Goal: Task Accomplishment & Management: Use online tool/utility

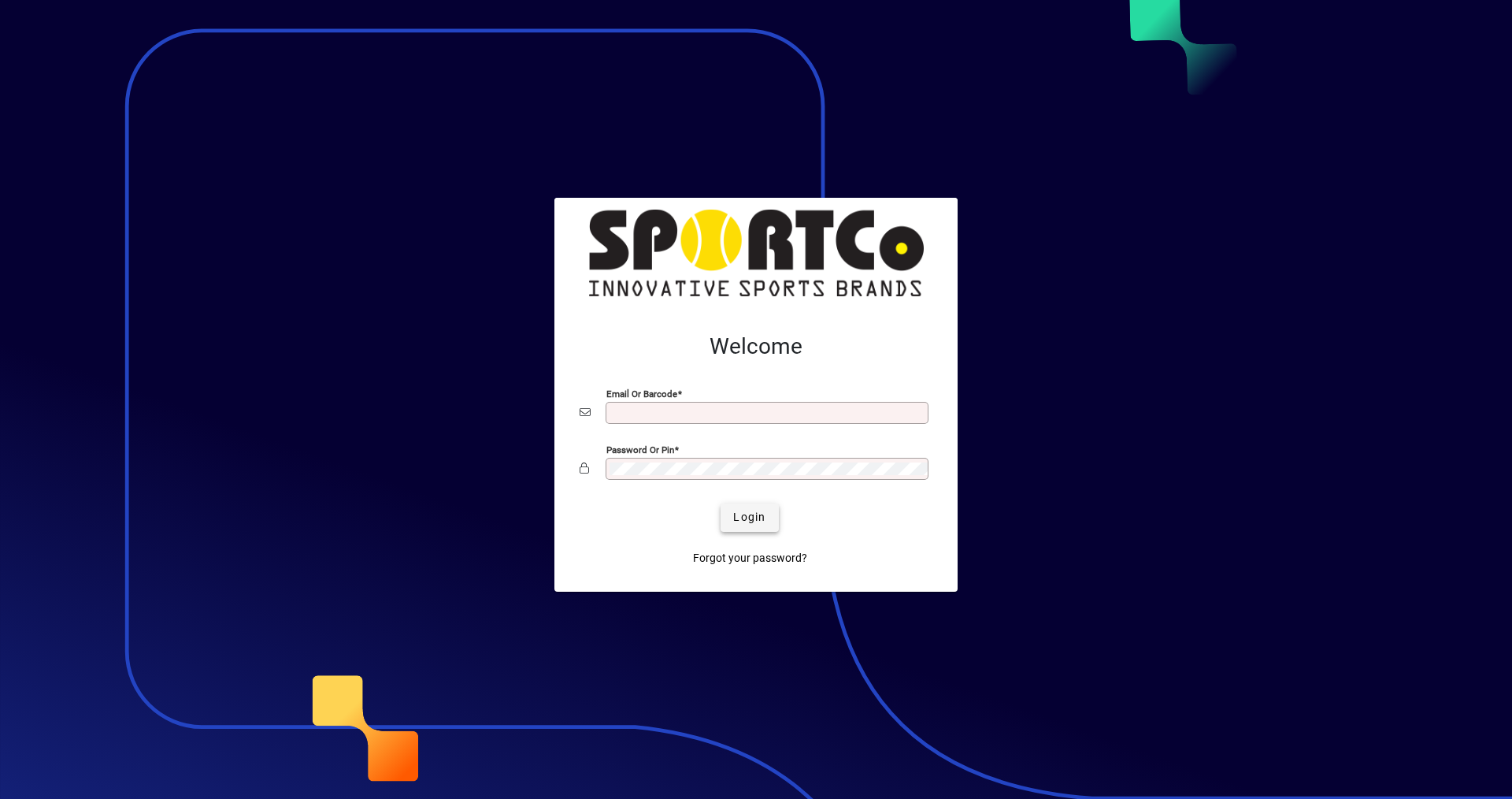
type input "**********"
click at [747, 516] on span "Login" at bounding box center [749, 517] width 32 height 17
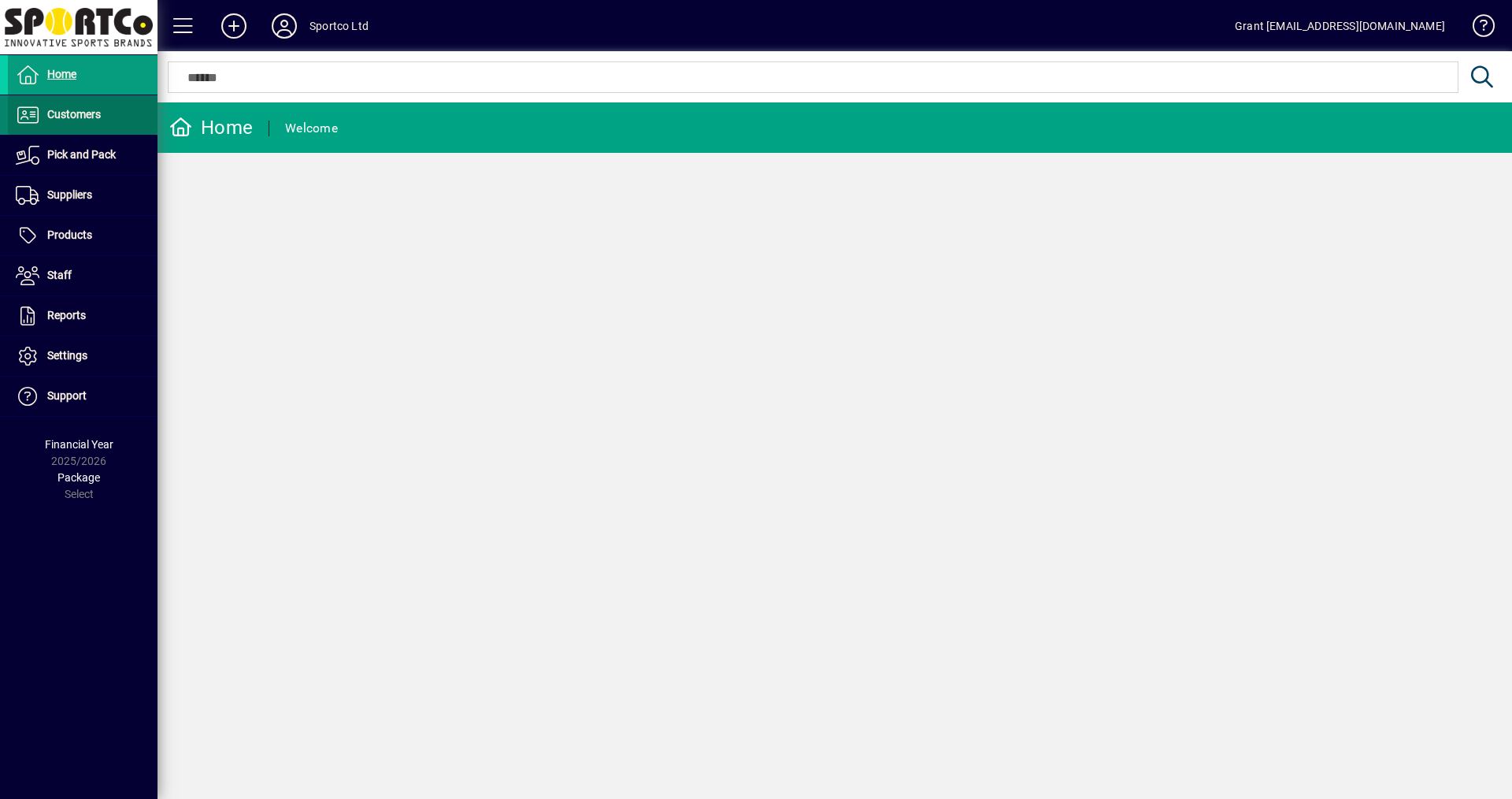
click at [65, 118] on span "Customers" at bounding box center [74, 114] width 53 height 12
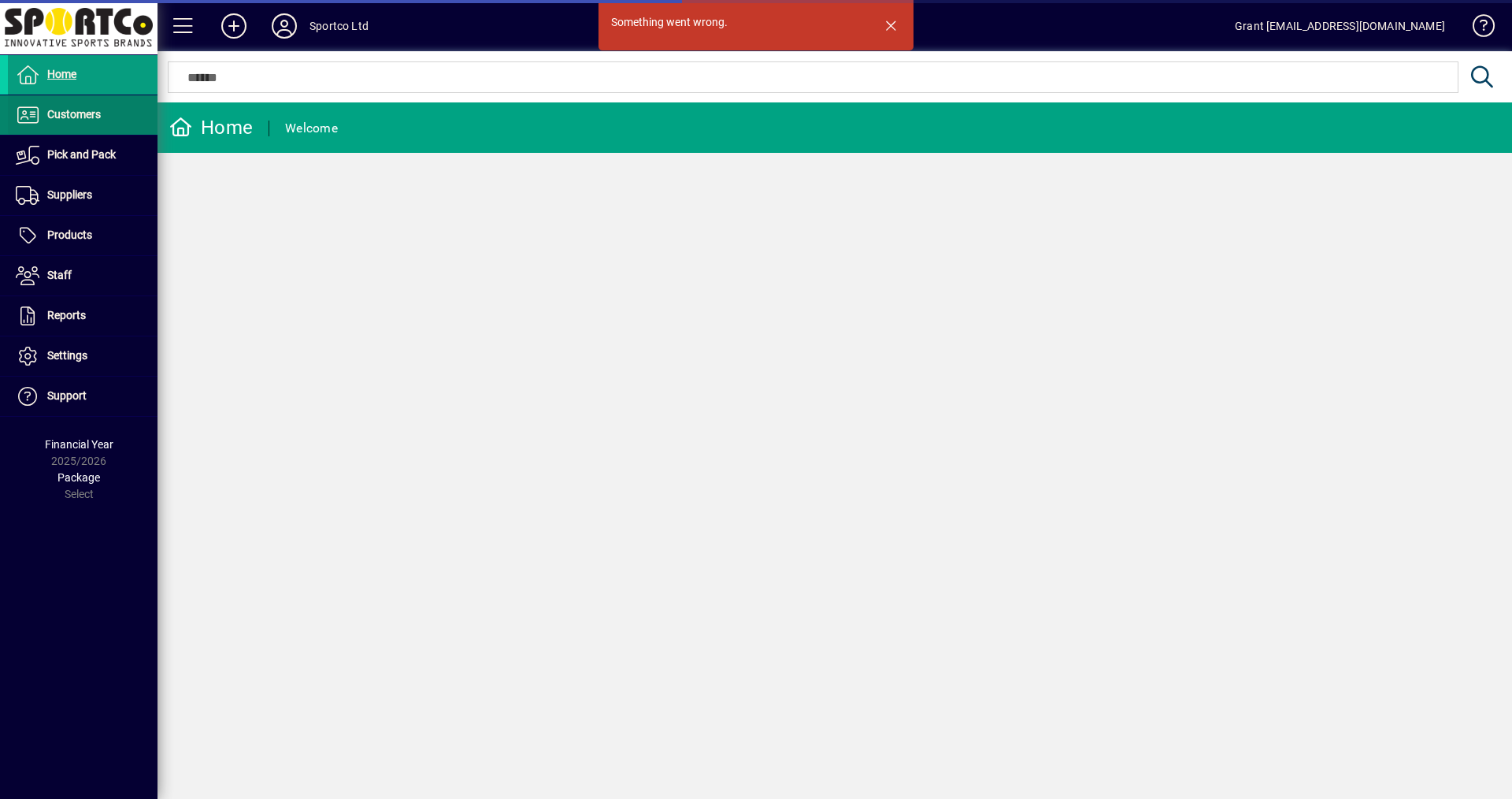
click at [79, 112] on span "Customers" at bounding box center [74, 114] width 53 height 12
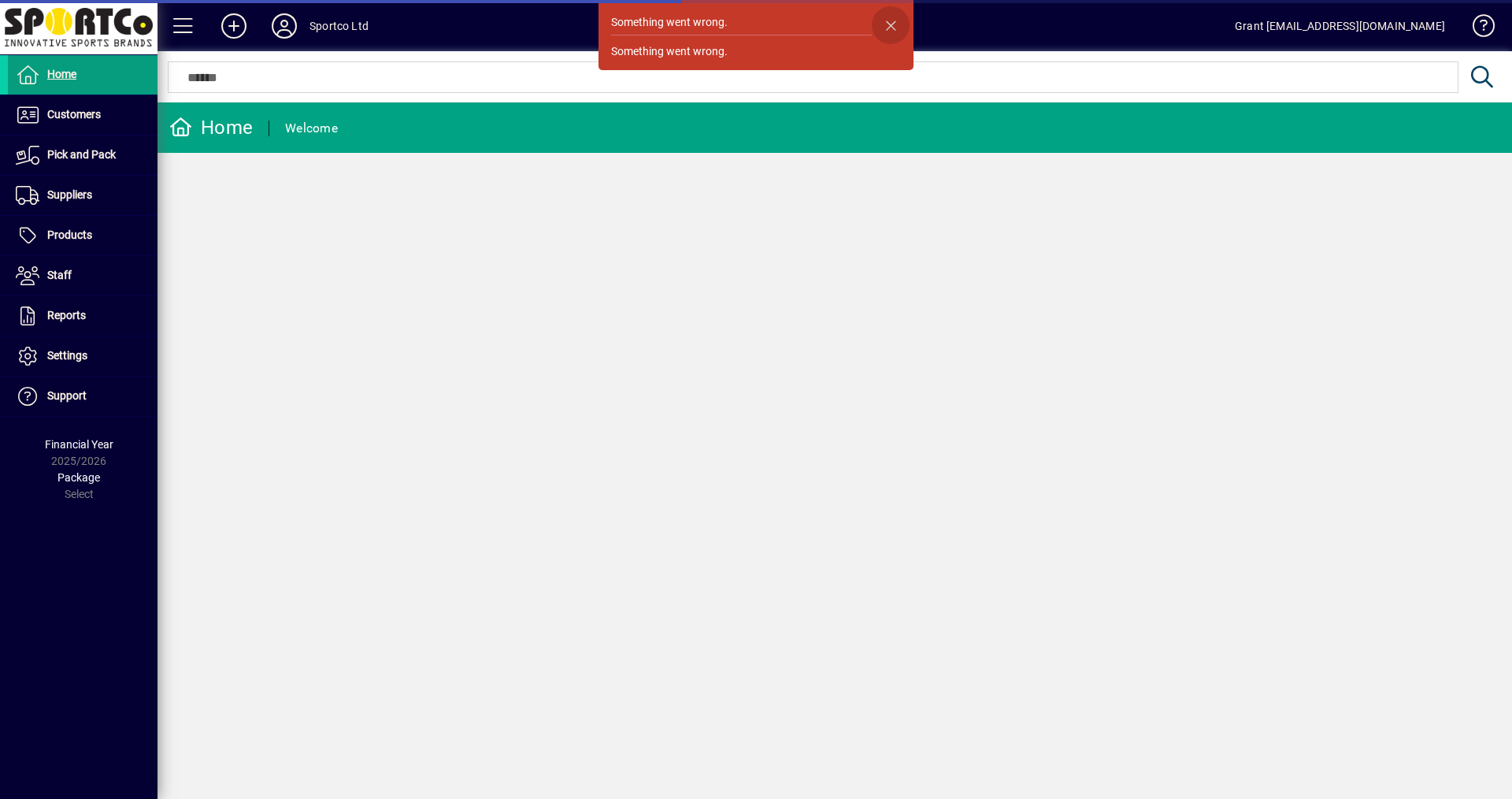
click at [895, 27] on span "button" at bounding box center [890, 25] width 38 height 38
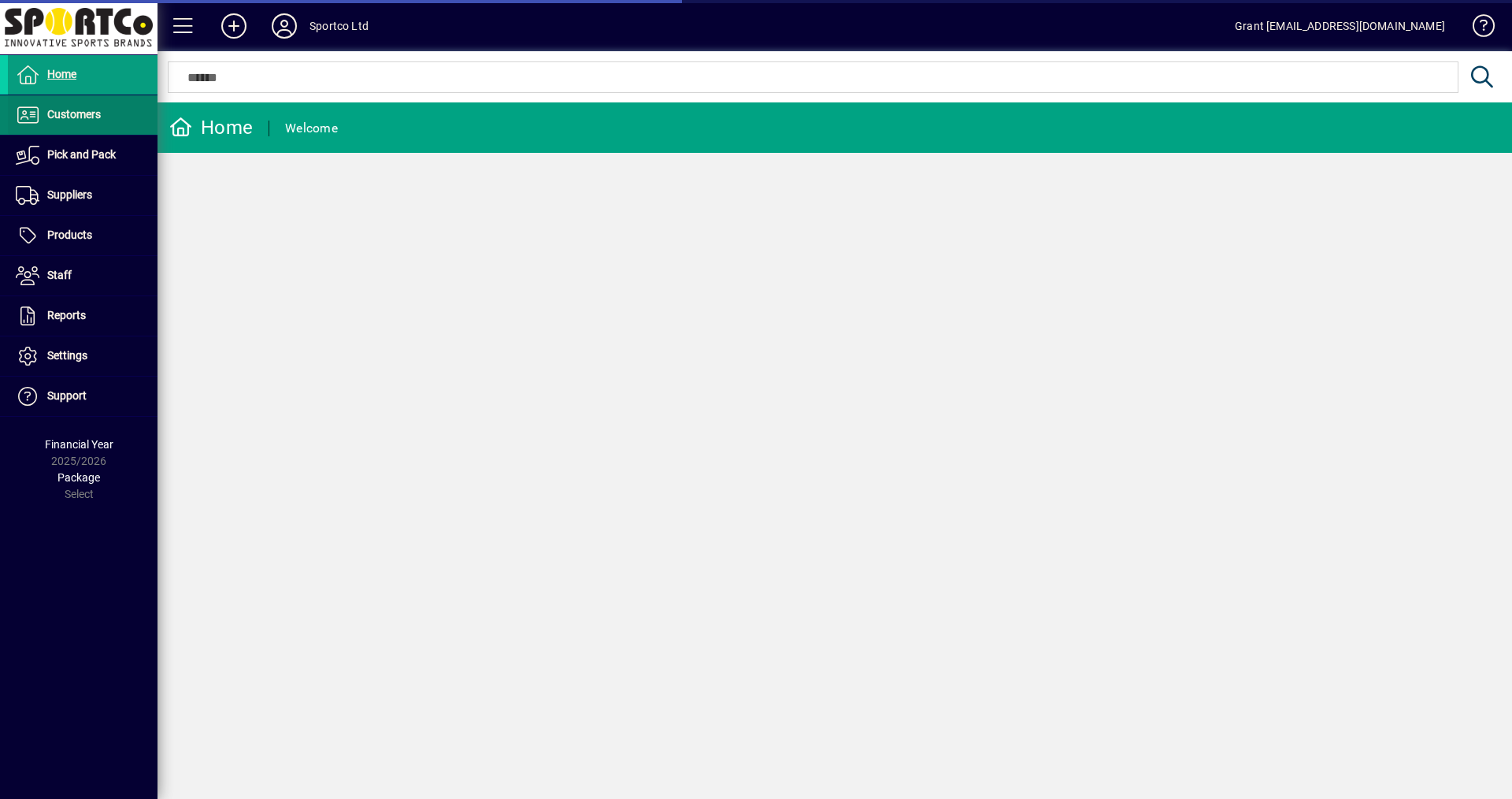
click at [79, 112] on span "Customers" at bounding box center [74, 114] width 53 height 12
click at [84, 115] on span "Customers" at bounding box center [74, 114] width 53 height 12
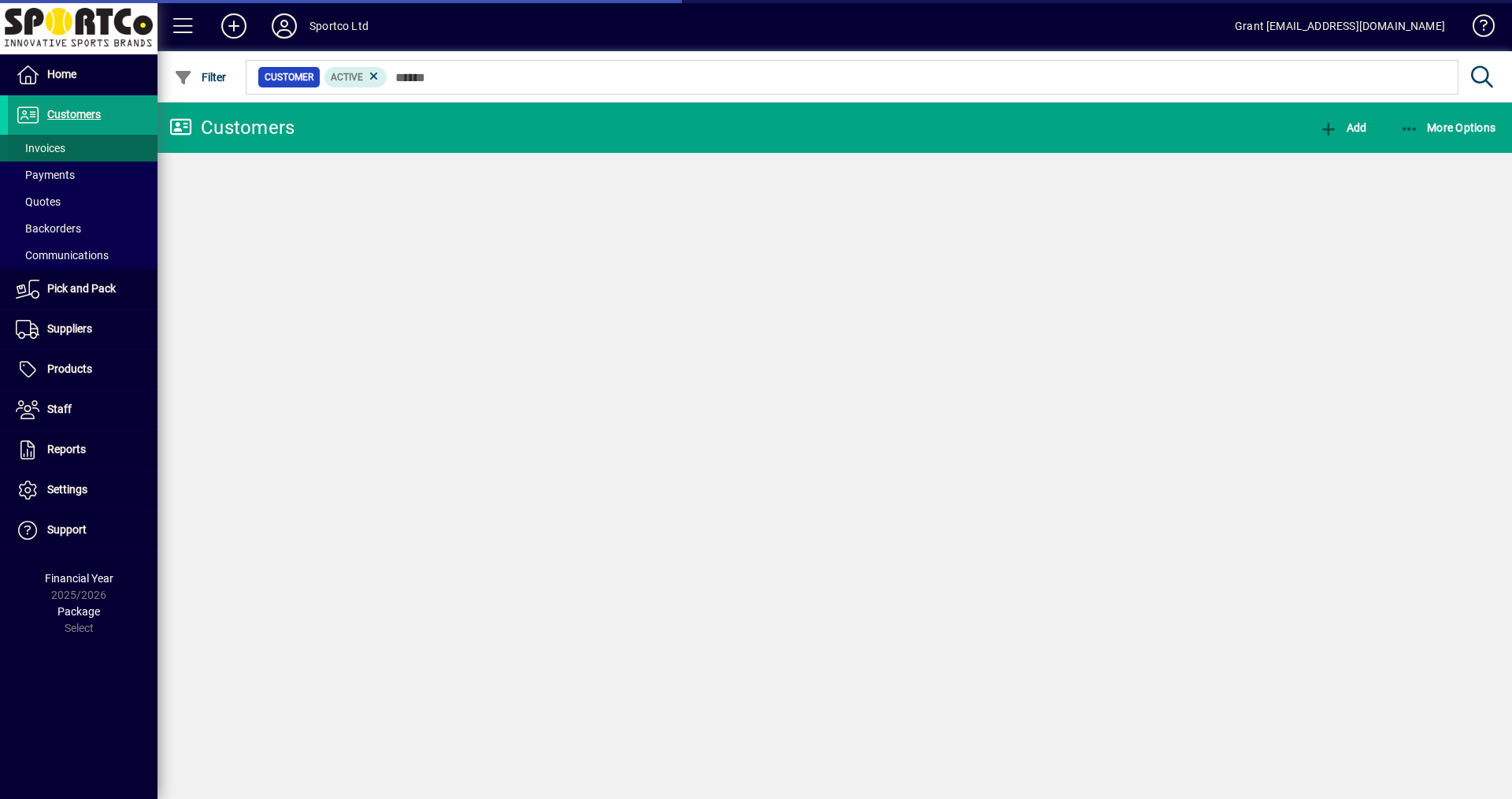
click at [51, 144] on span "Invoices" at bounding box center [40, 148] width 50 height 12
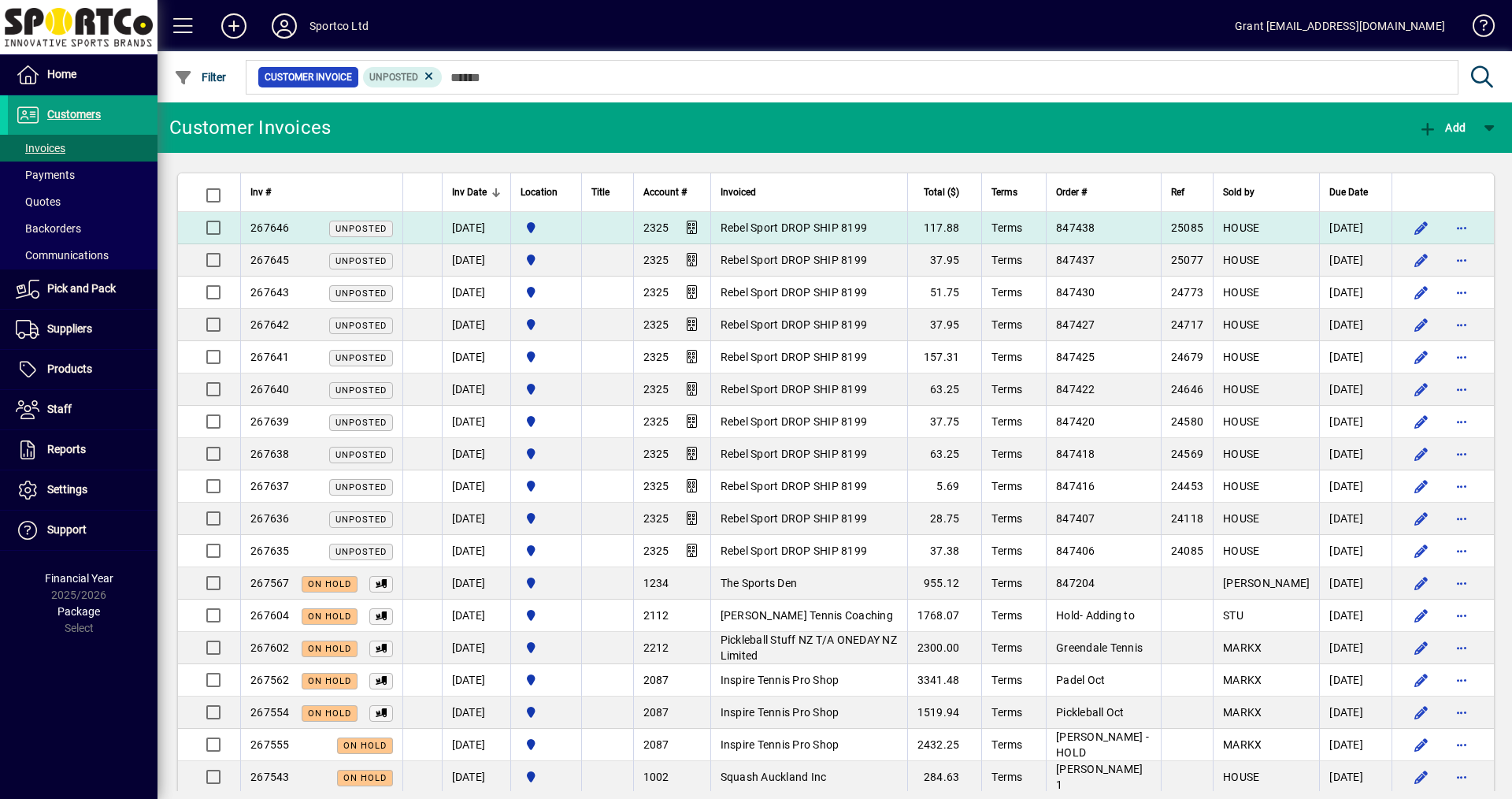
click at [851, 225] on span "Rebel Sport DROP SHIP 8199" at bounding box center [795, 227] width 147 height 12
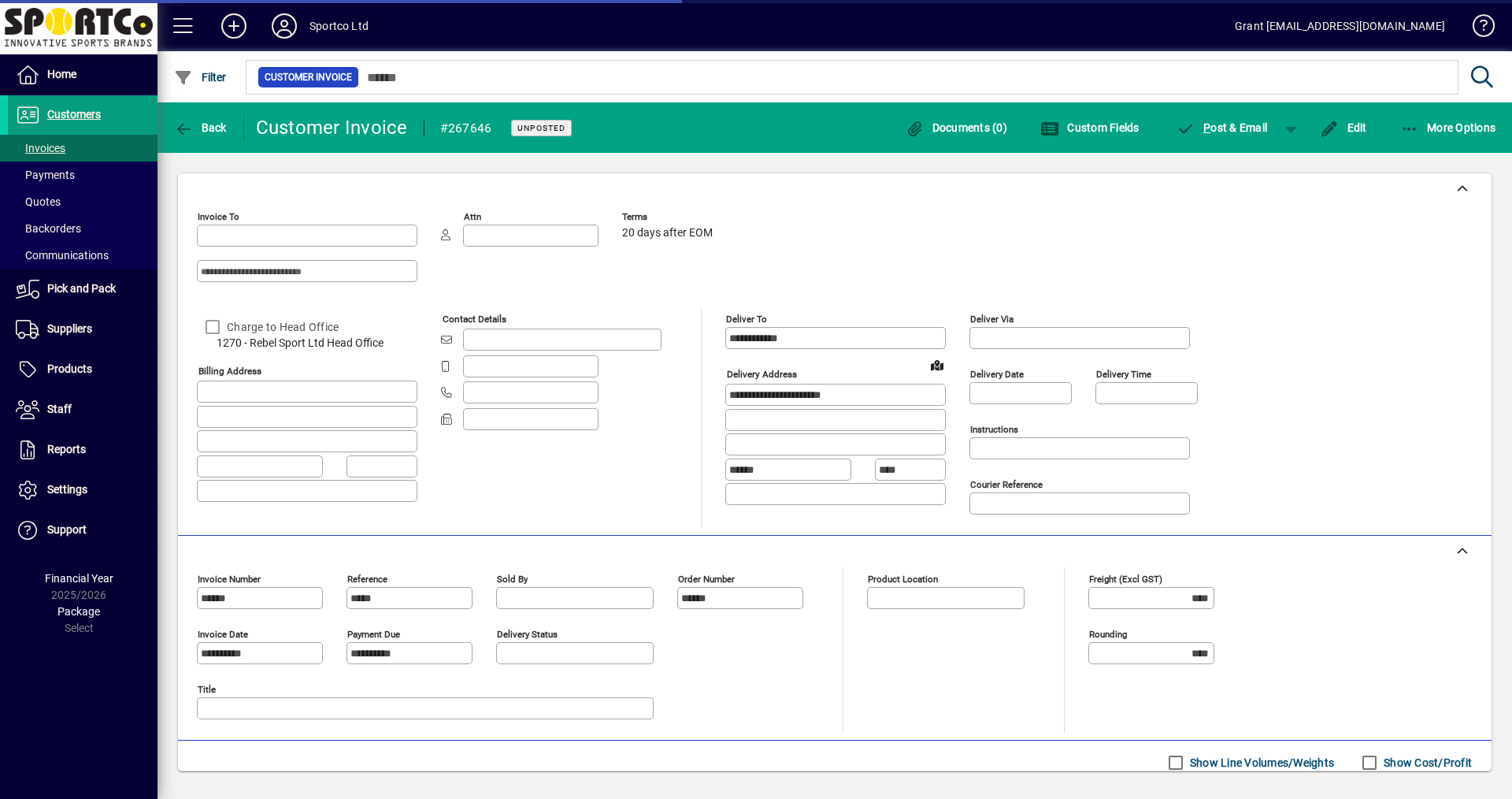
type input "**********"
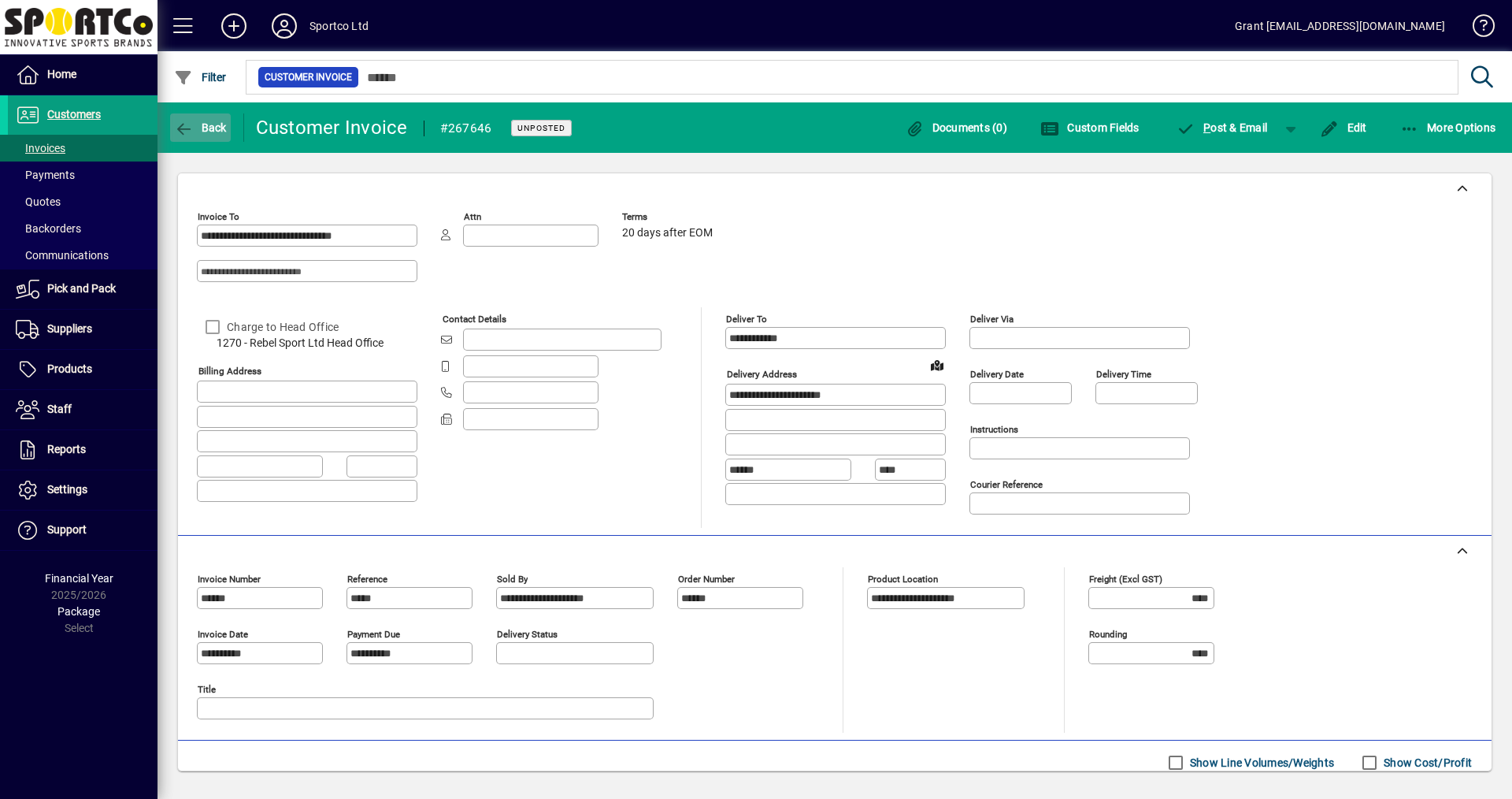
click at [197, 125] on span "Back" at bounding box center [200, 127] width 53 height 12
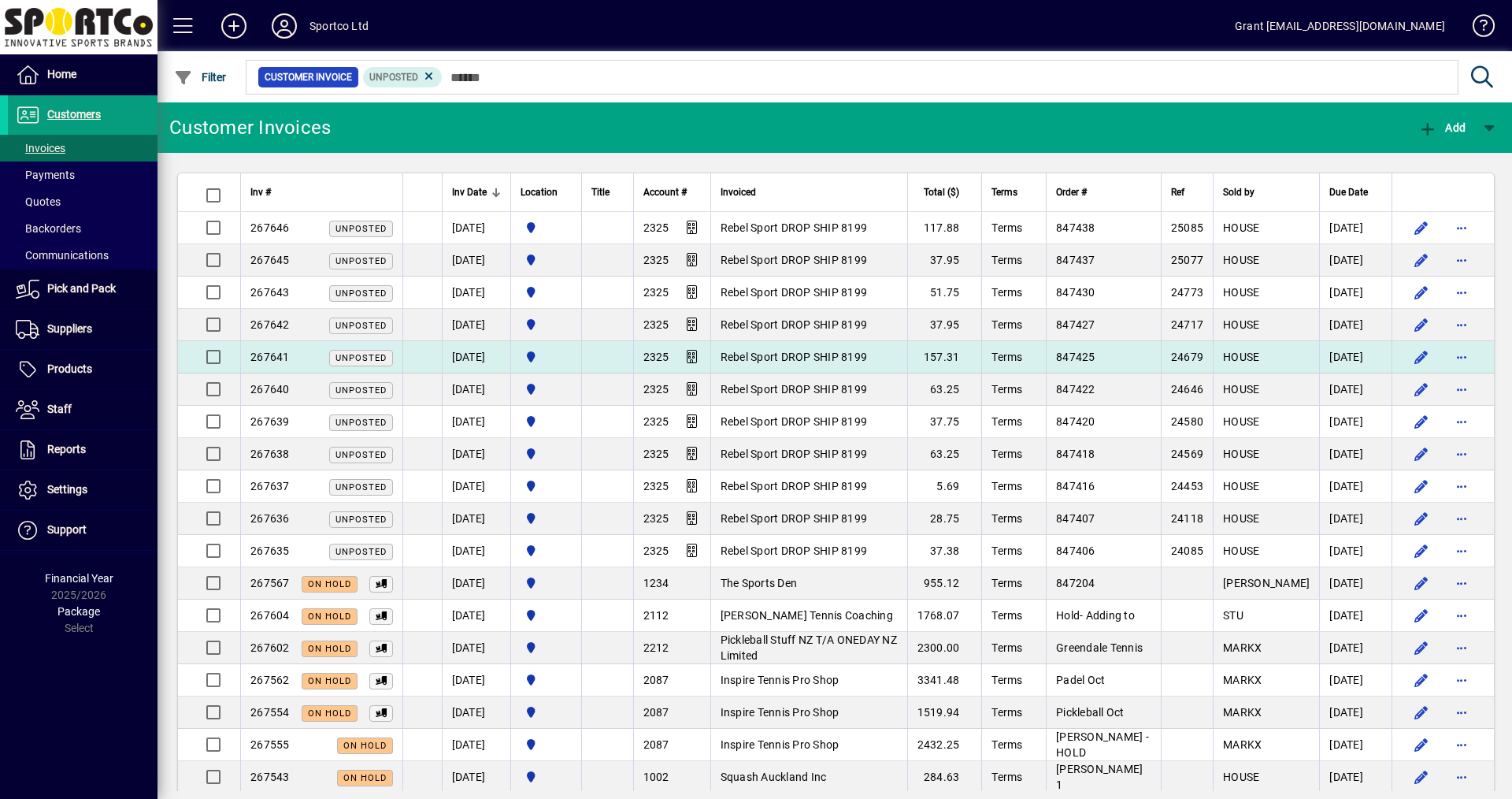
click at [868, 352] on span "Rebel Sport DROP SHIP 8199" at bounding box center [795, 357] width 147 height 12
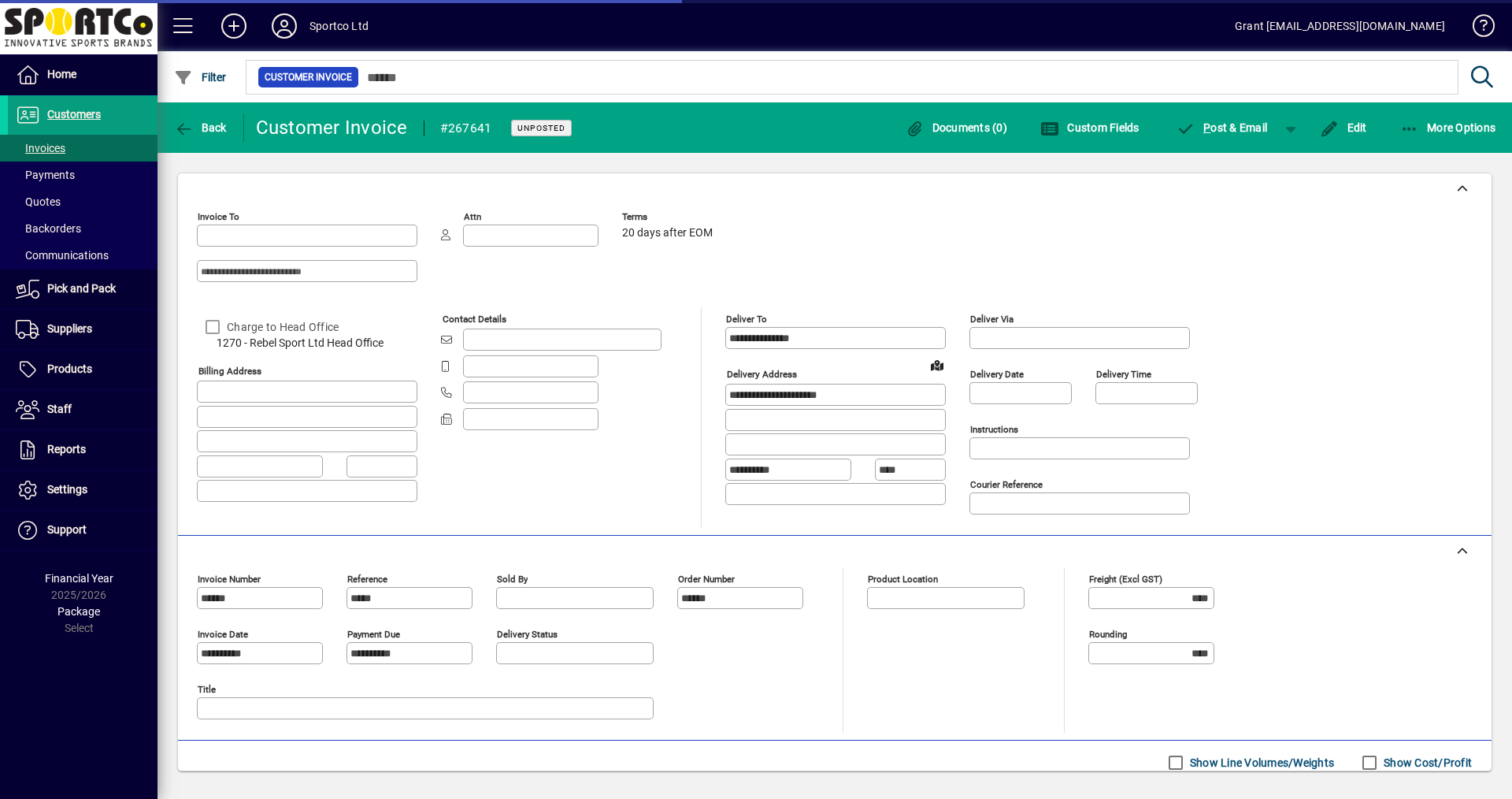
type input "**********"
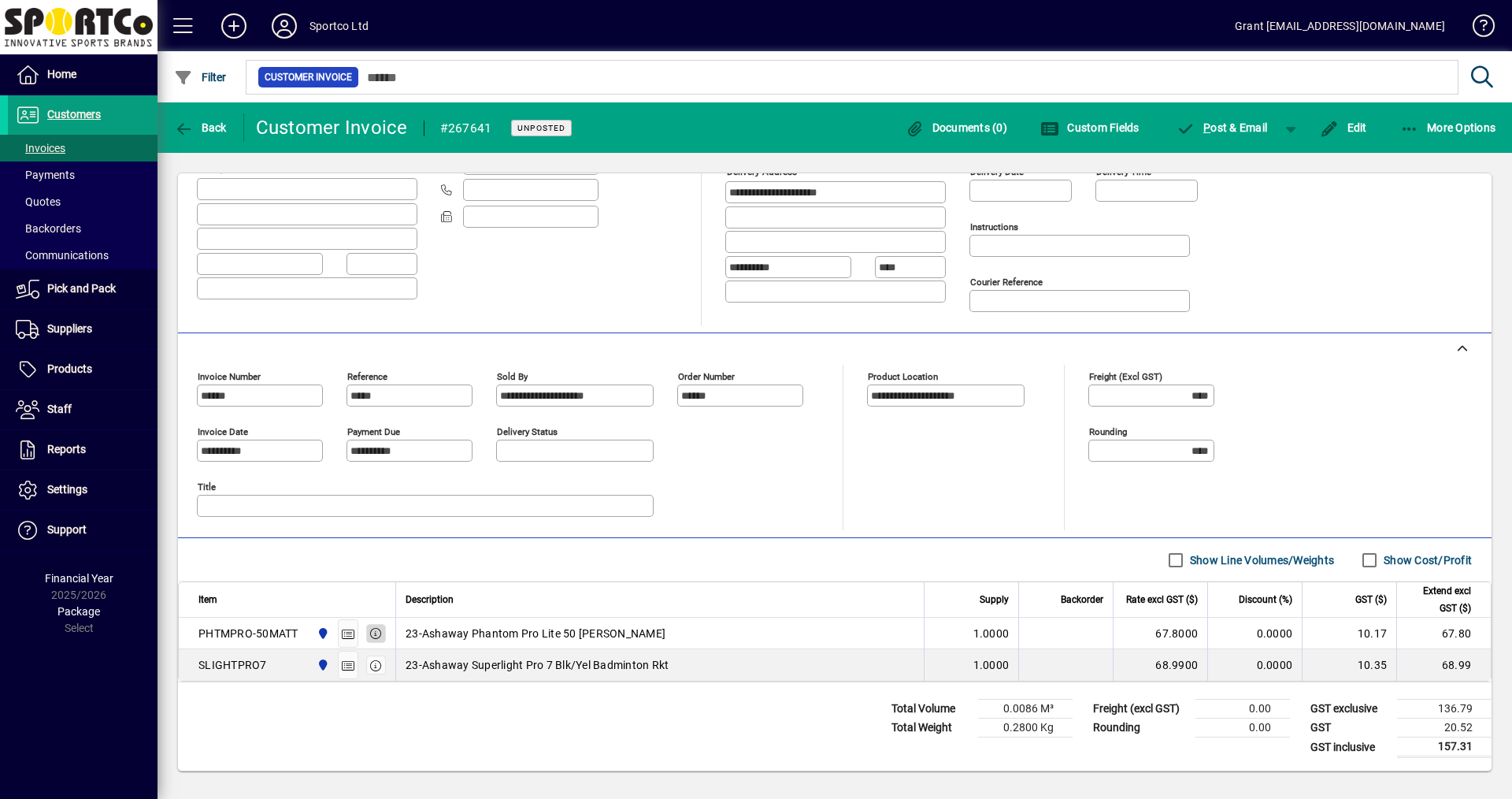
click at [377, 631] on icon "button" at bounding box center [376, 633] width 14 height 11
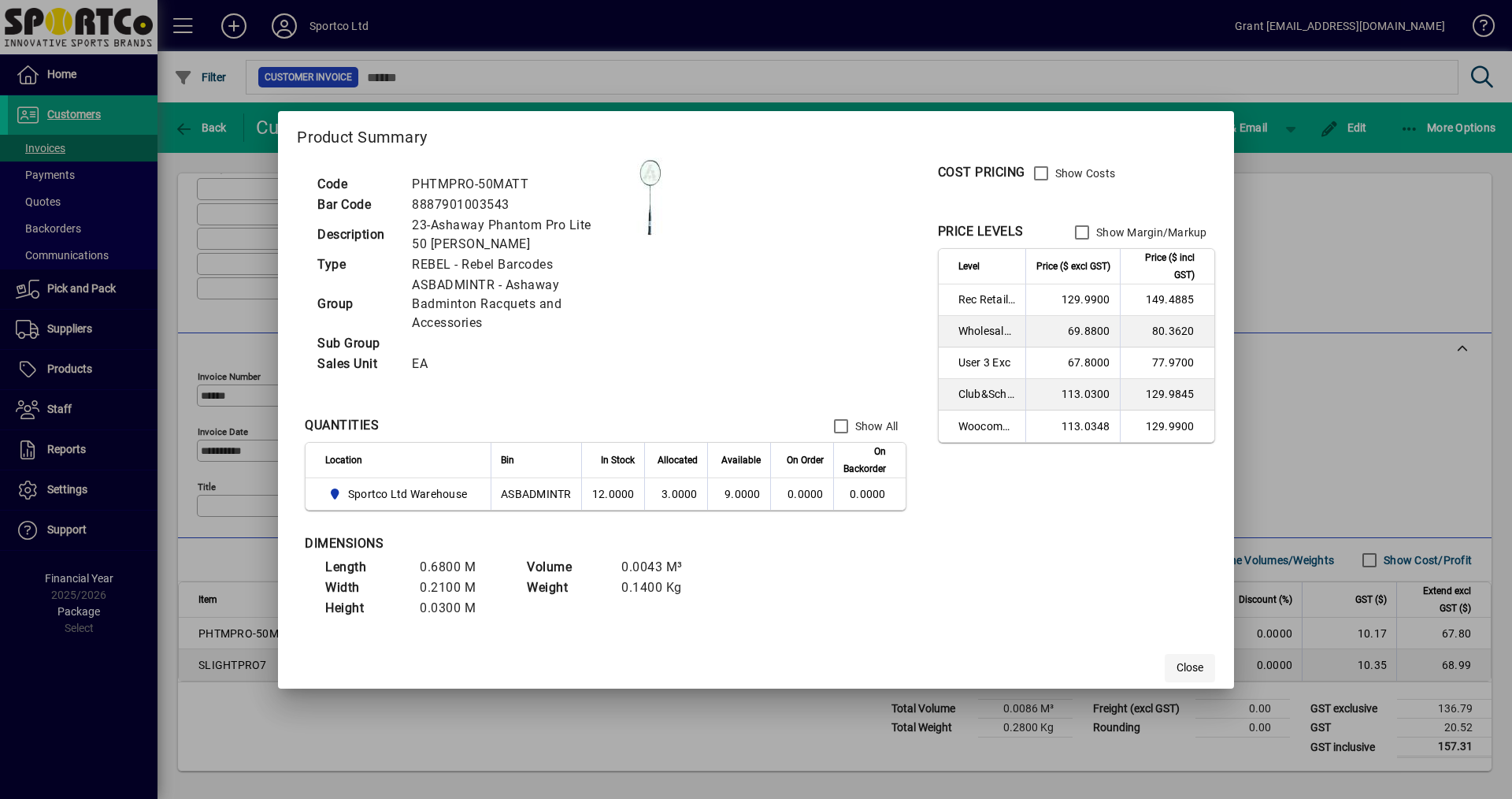
click at [1186, 669] on span "Close" at bounding box center [1190, 667] width 27 height 17
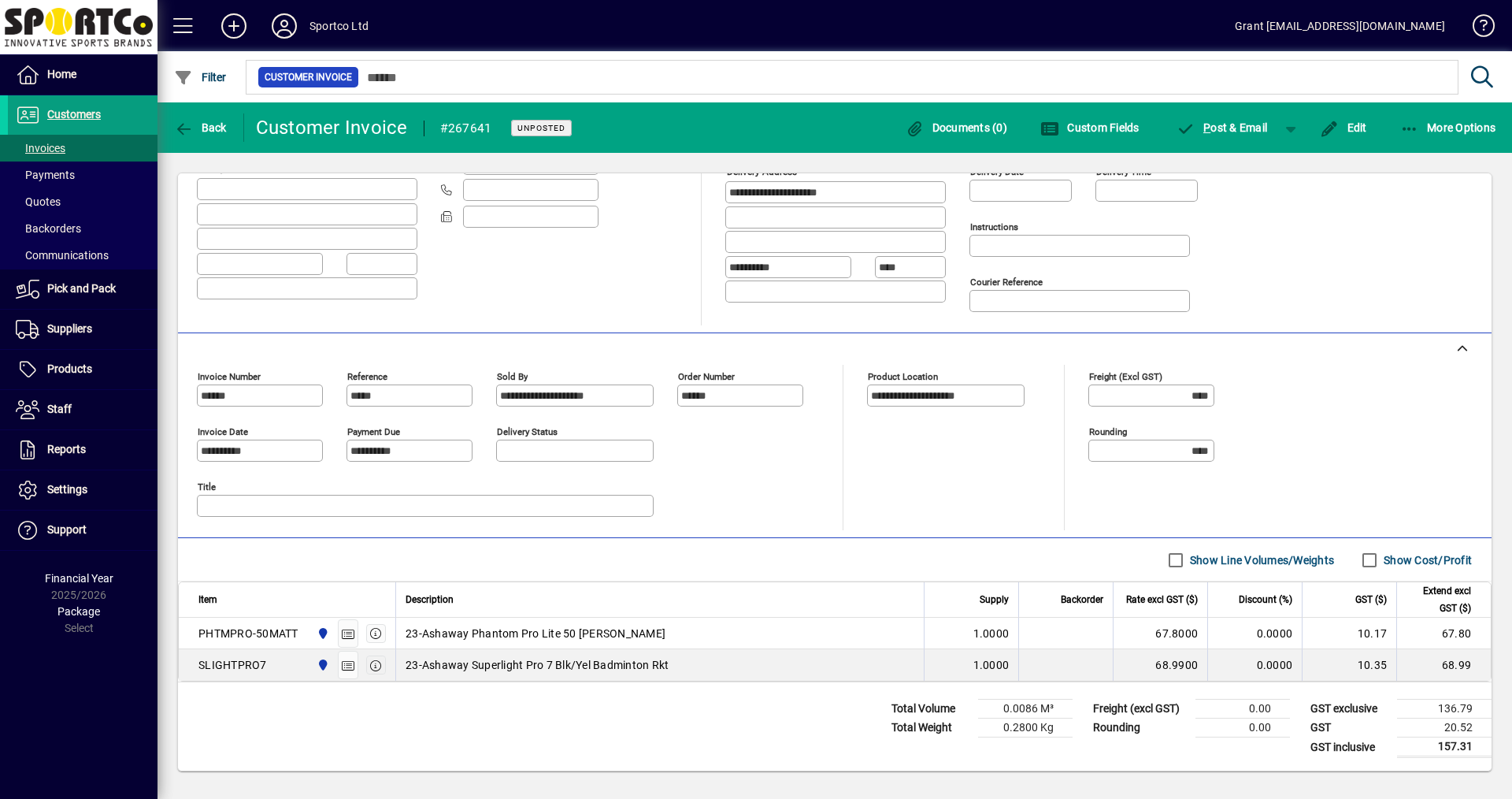
click at [374, 666] on icon "button" at bounding box center [376, 666] width 14 height 11
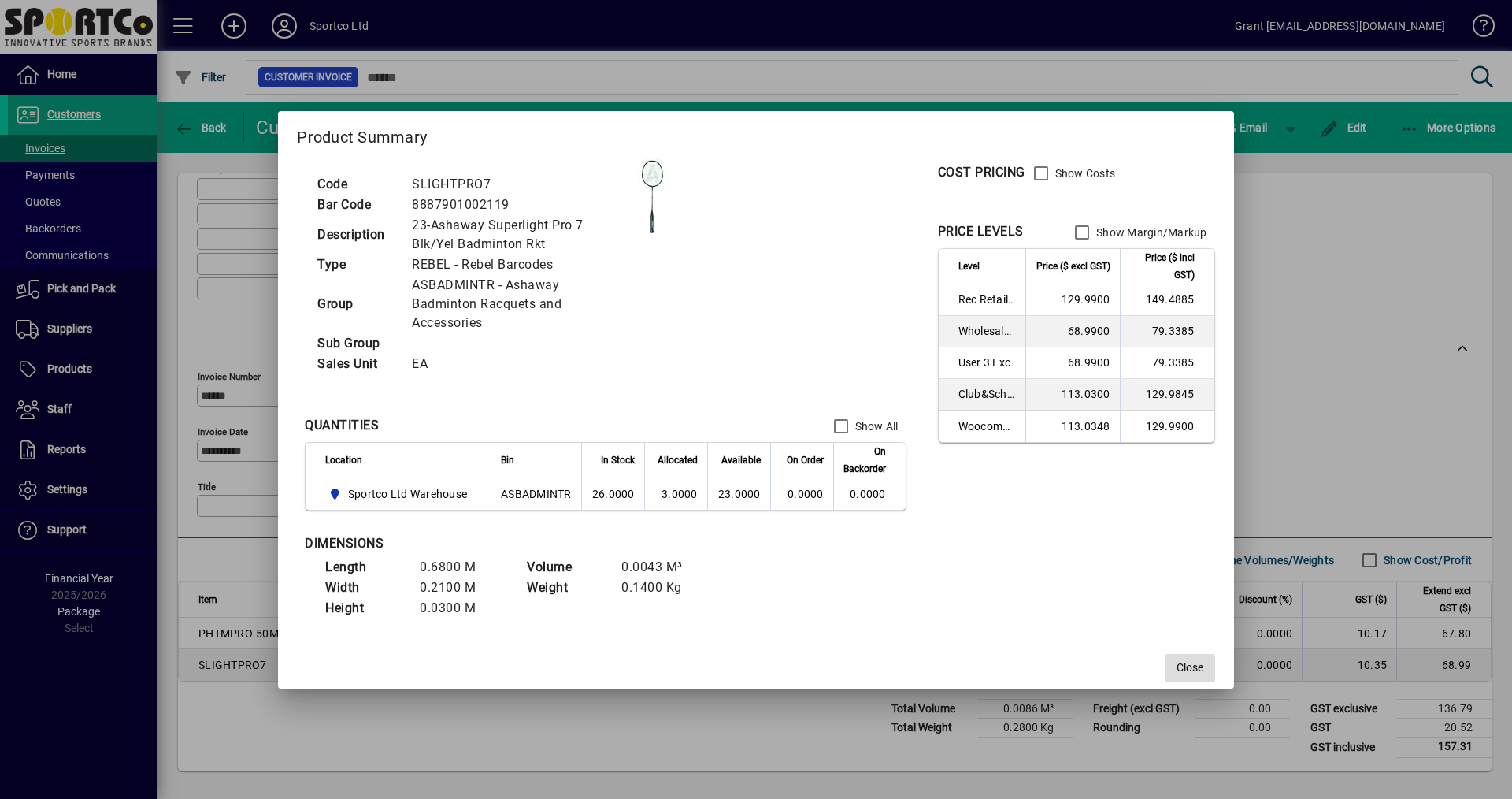
click at [1188, 667] on span "Close" at bounding box center [1190, 667] width 27 height 17
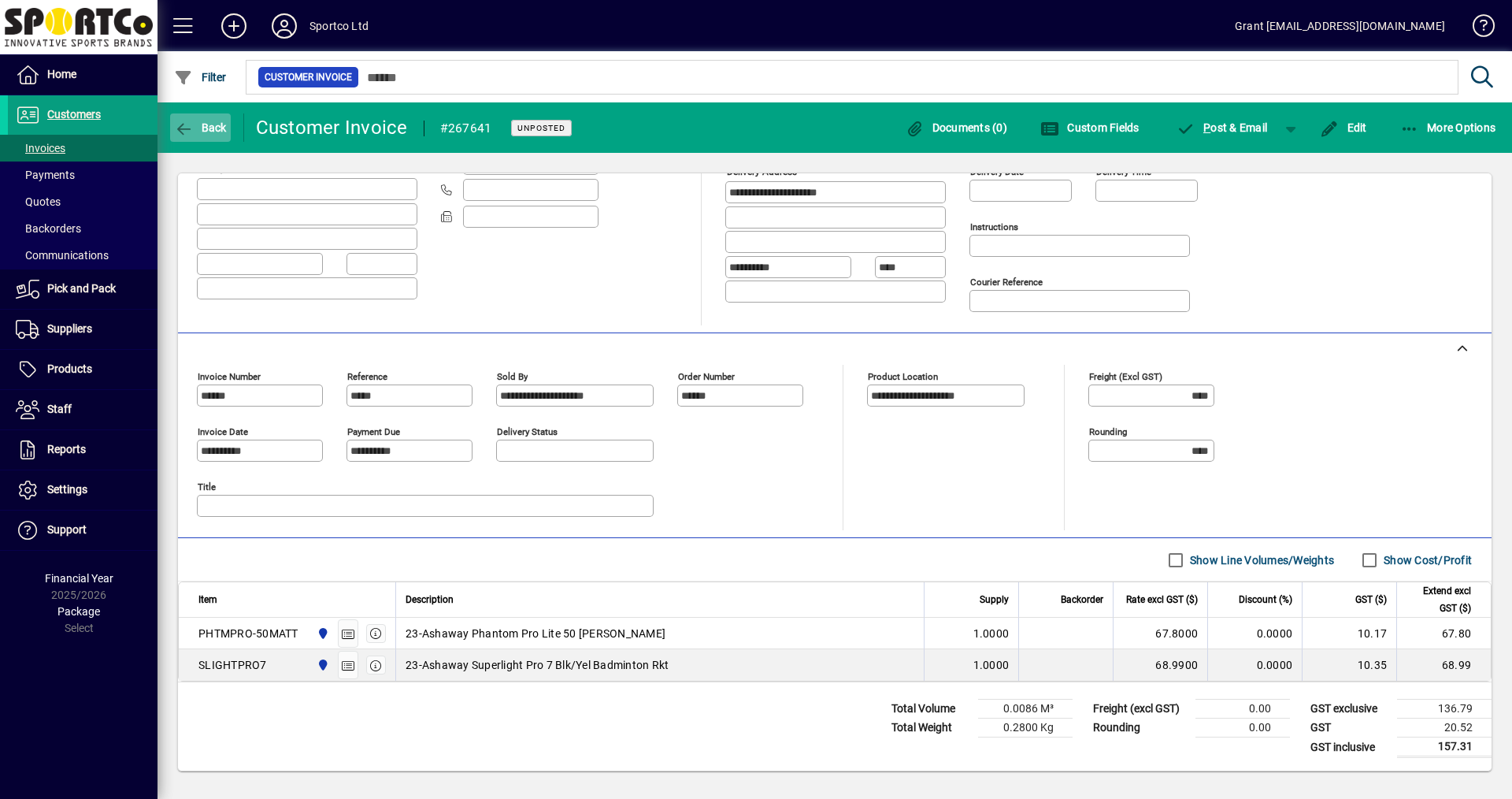
click at [211, 126] on span "Back" at bounding box center [200, 127] width 53 height 12
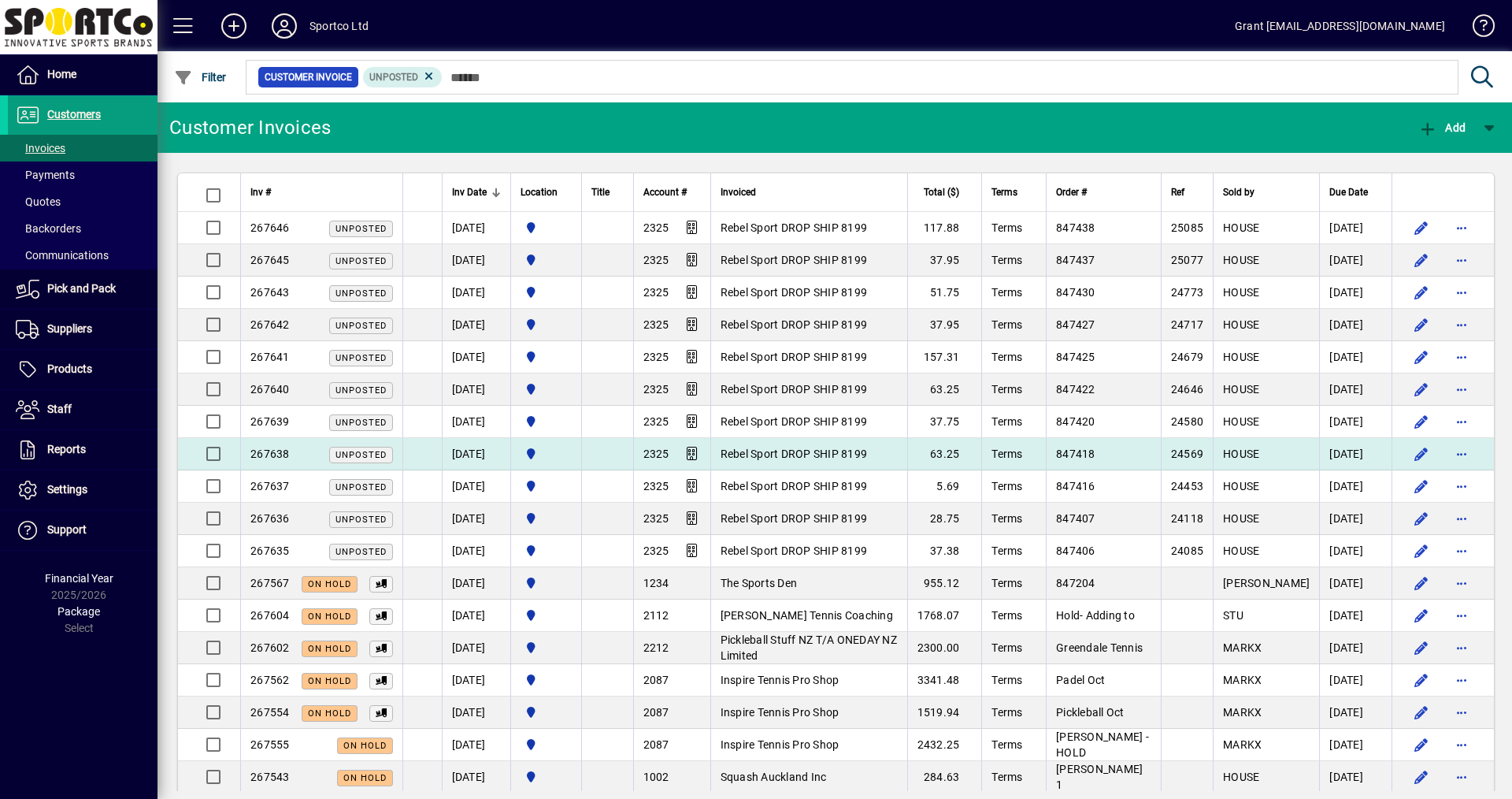
click at [839, 455] on span "Rebel Sport DROP SHIP 8199" at bounding box center [795, 453] width 147 height 12
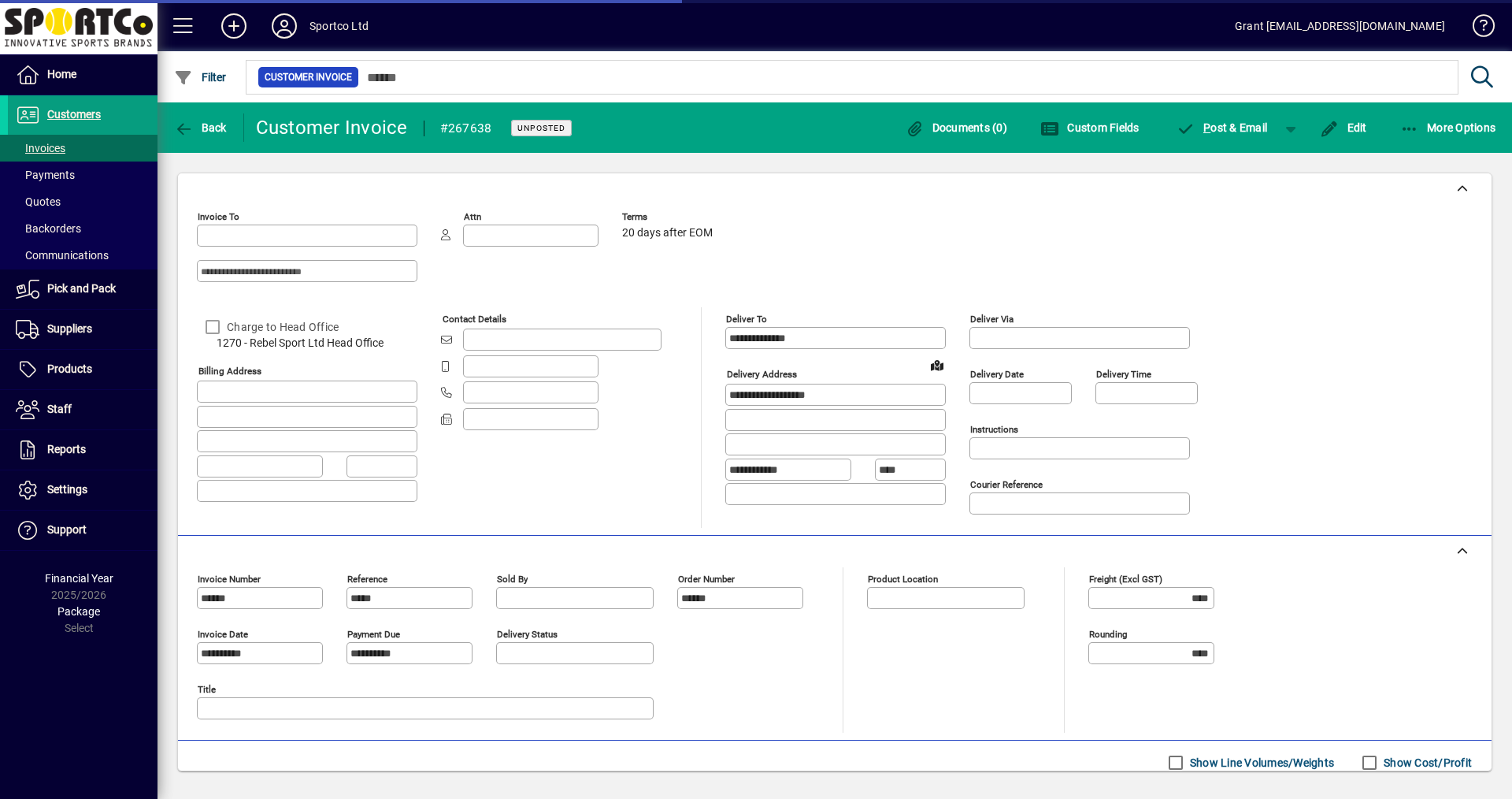
type input "**********"
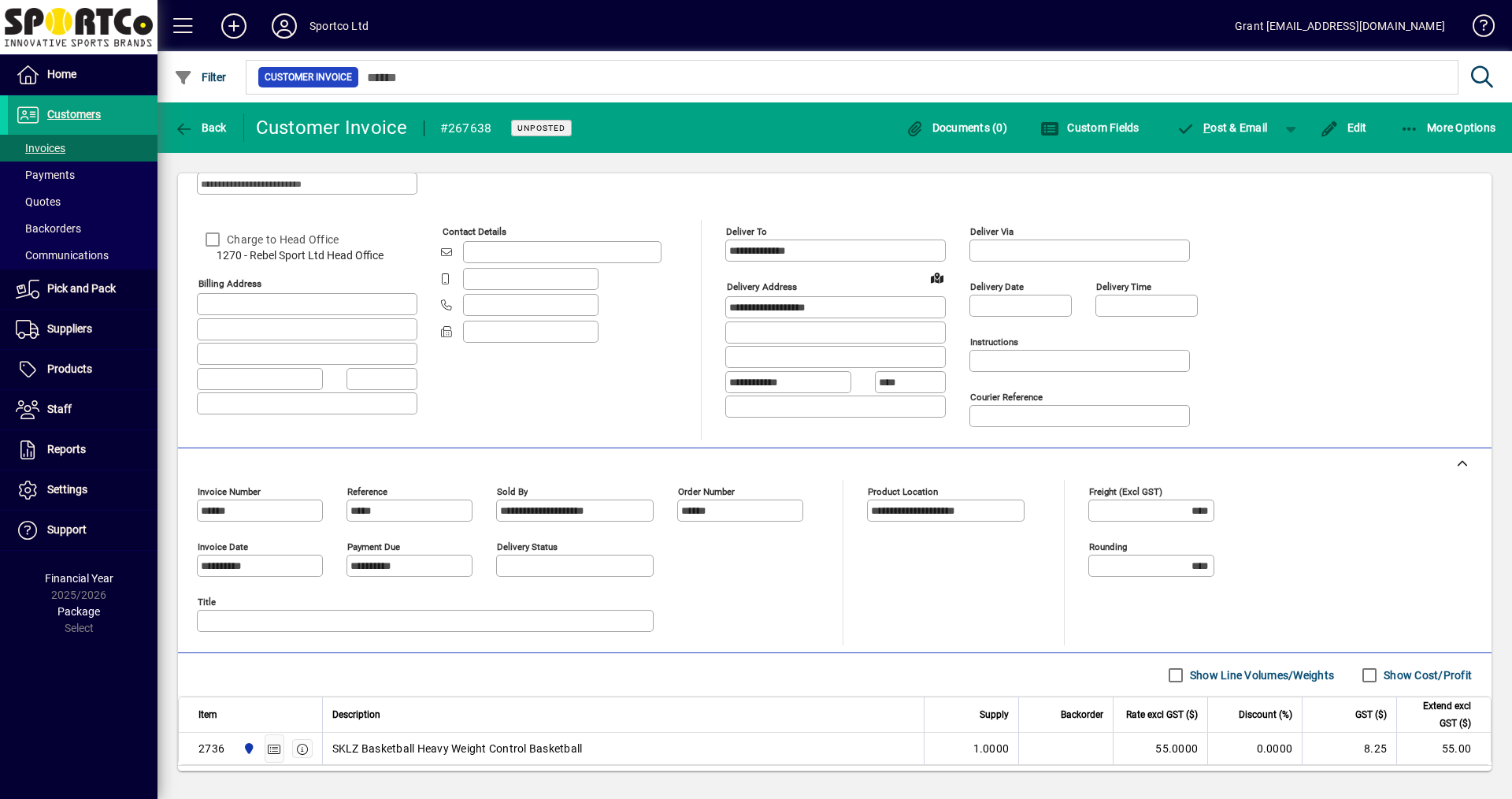
scroll to position [171, 0]
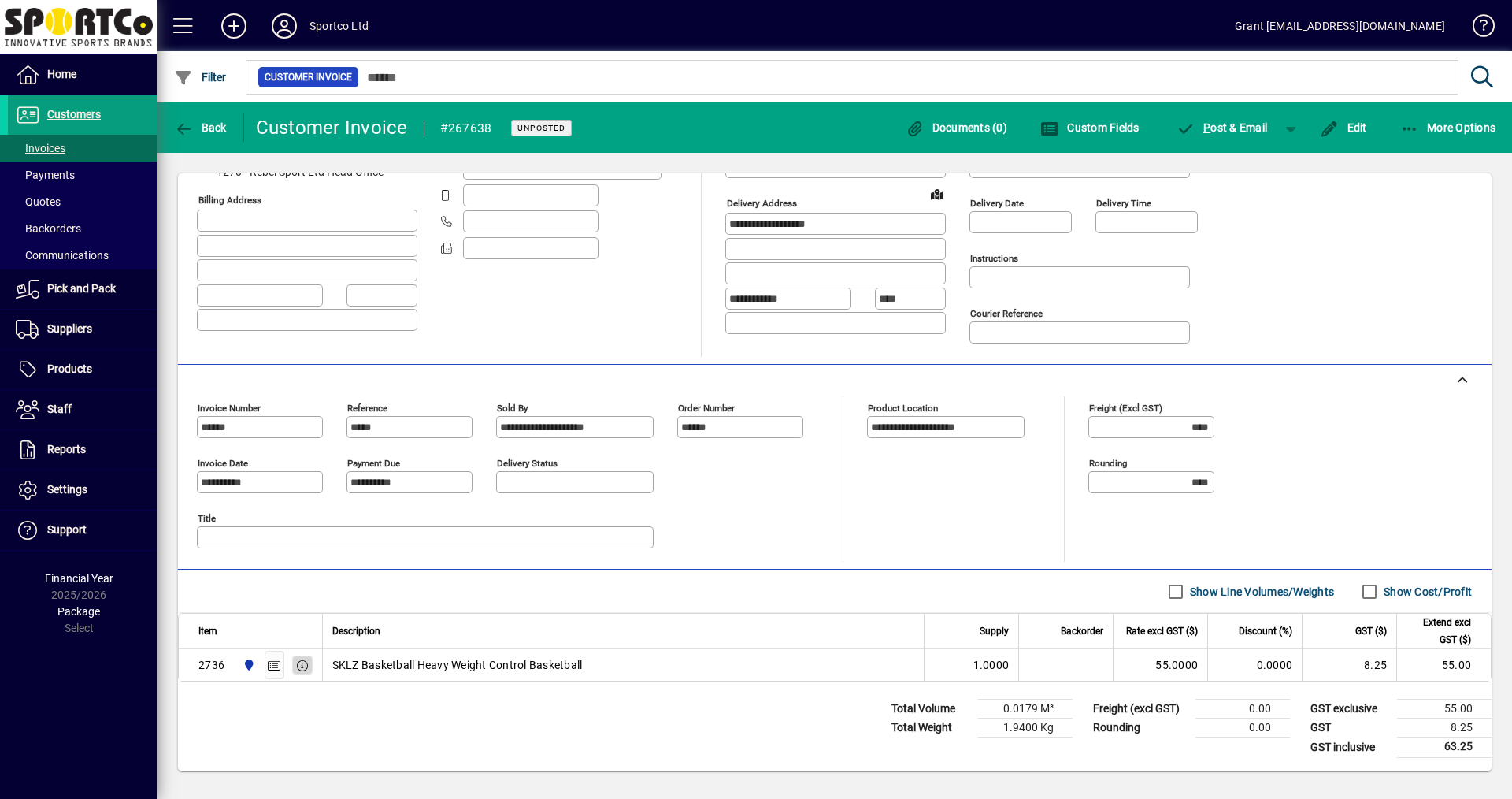
click at [303, 666] on icon "button" at bounding box center [303, 666] width 14 height 11
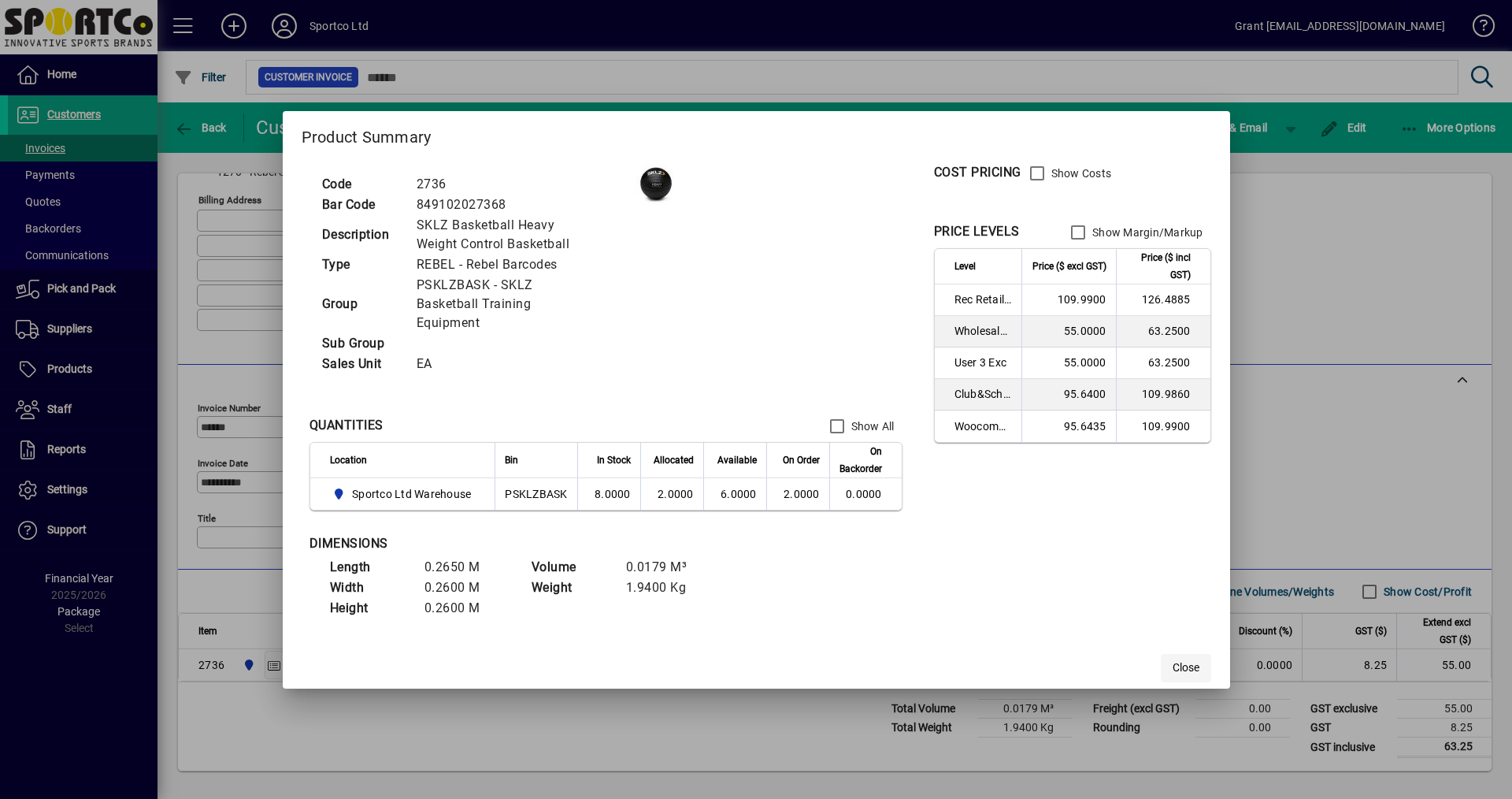
click at [1196, 661] on span "Close" at bounding box center [1186, 667] width 27 height 17
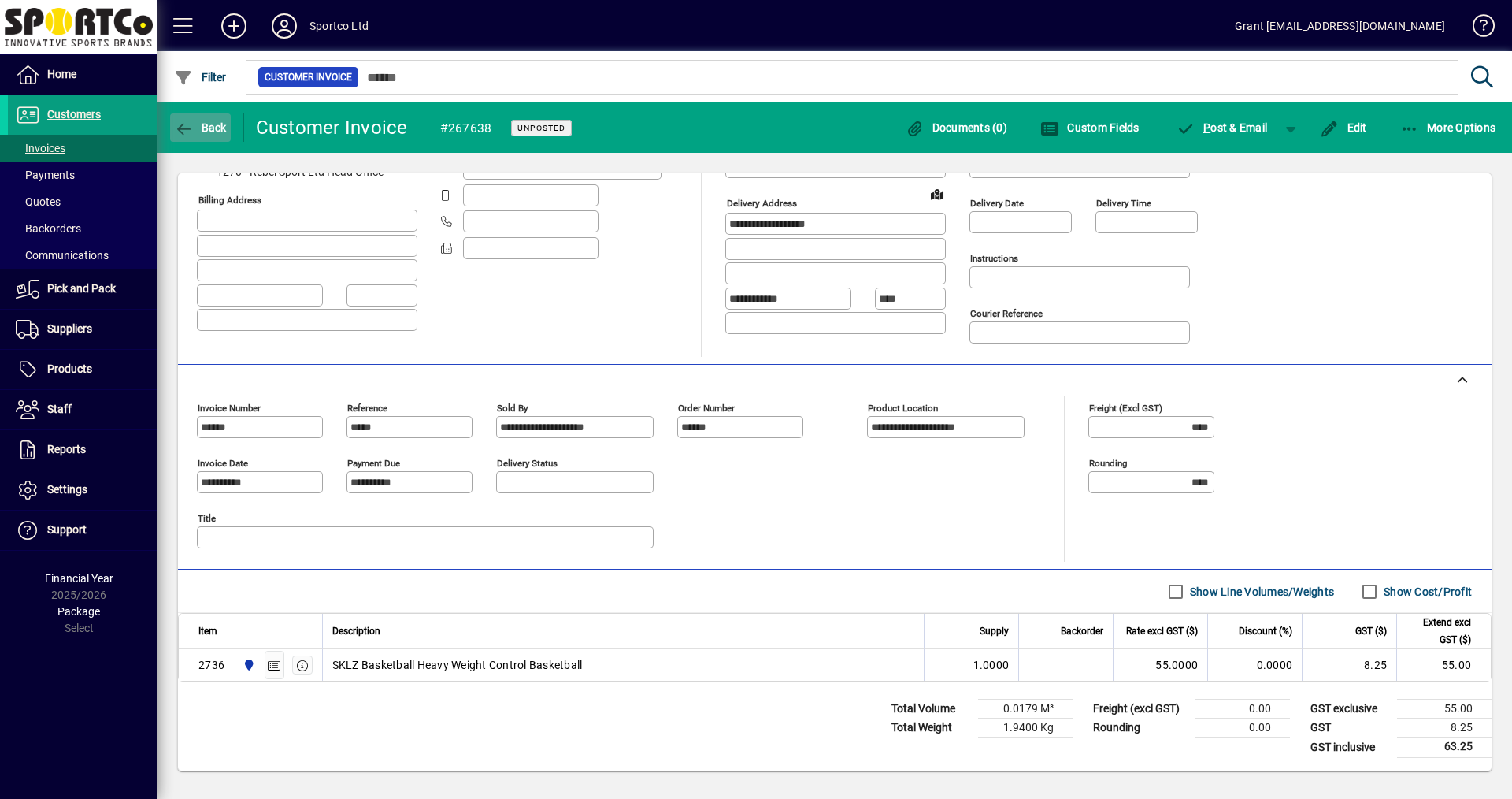
click at [192, 128] on icon "button" at bounding box center [183, 129] width 19 height 16
